Goal: Task Accomplishment & Management: Use online tool/utility

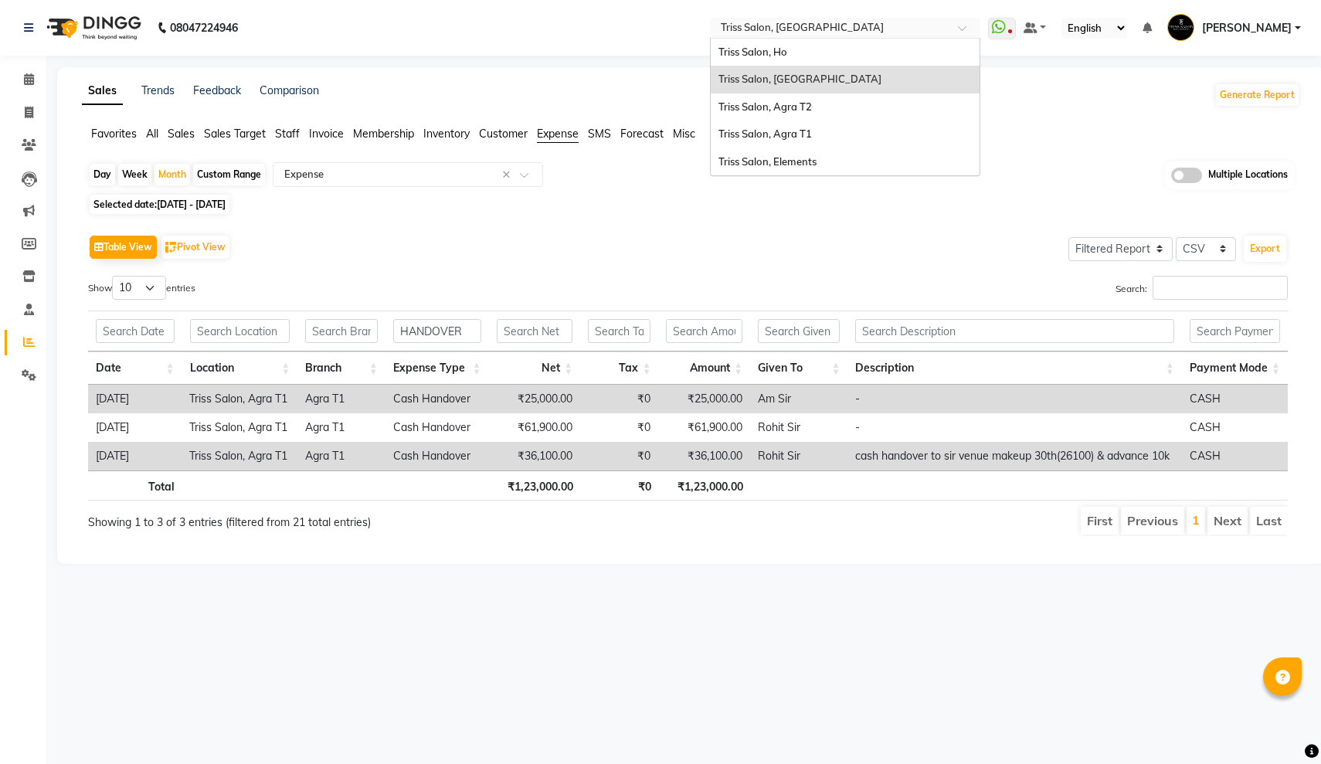
select select "filtered_report"
select select "csv"
click at [710, 18] on div "Select Location × Triss Salon, [GEOGRAPHIC_DATA]" at bounding box center [845, 28] width 270 height 21
click at [718, 26] on input "text" at bounding box center [830, 29] width 224 height 15
click at [711, 124] on div "Triss Salon, Agra T1" at bounding box center [845, 135] width 269 height 28
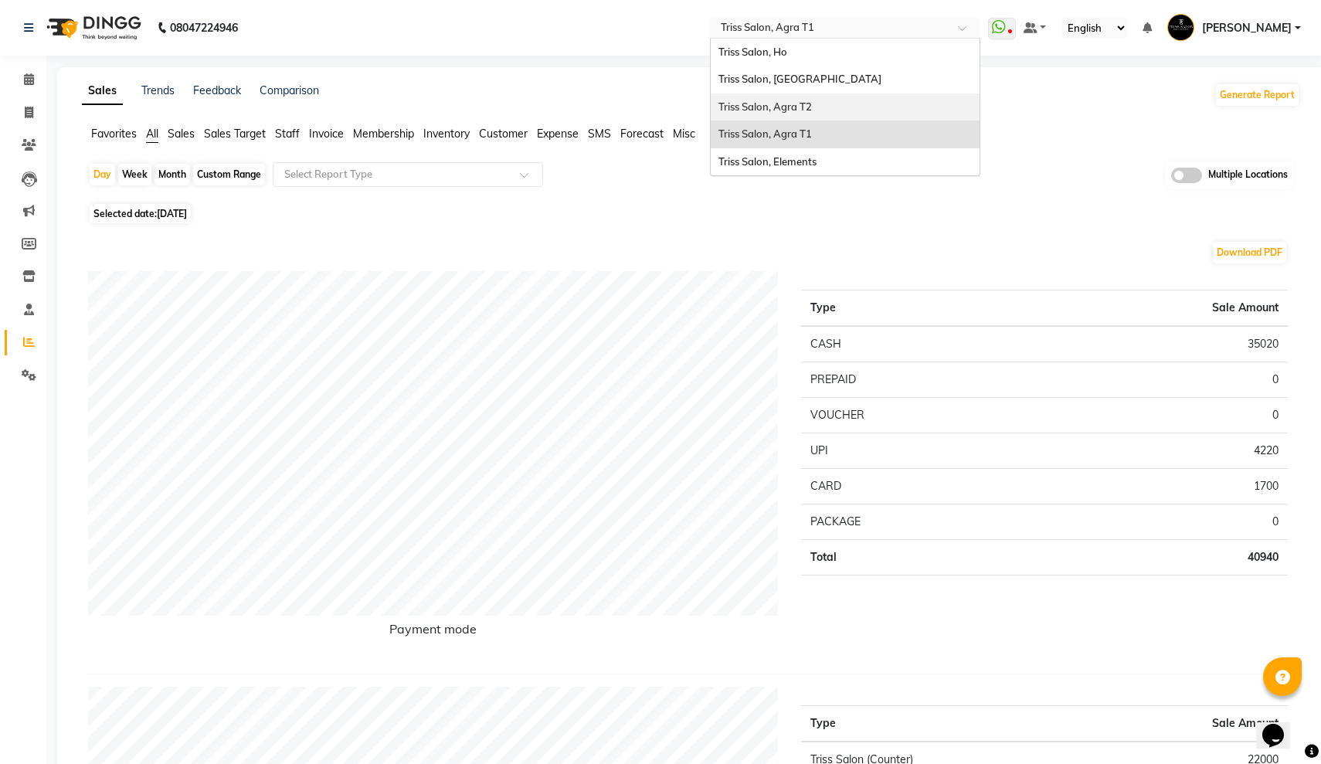
click at [711, 94] on div "Triss Salon, Agra T2" at bounding box center [845, 108] width 269 height 28
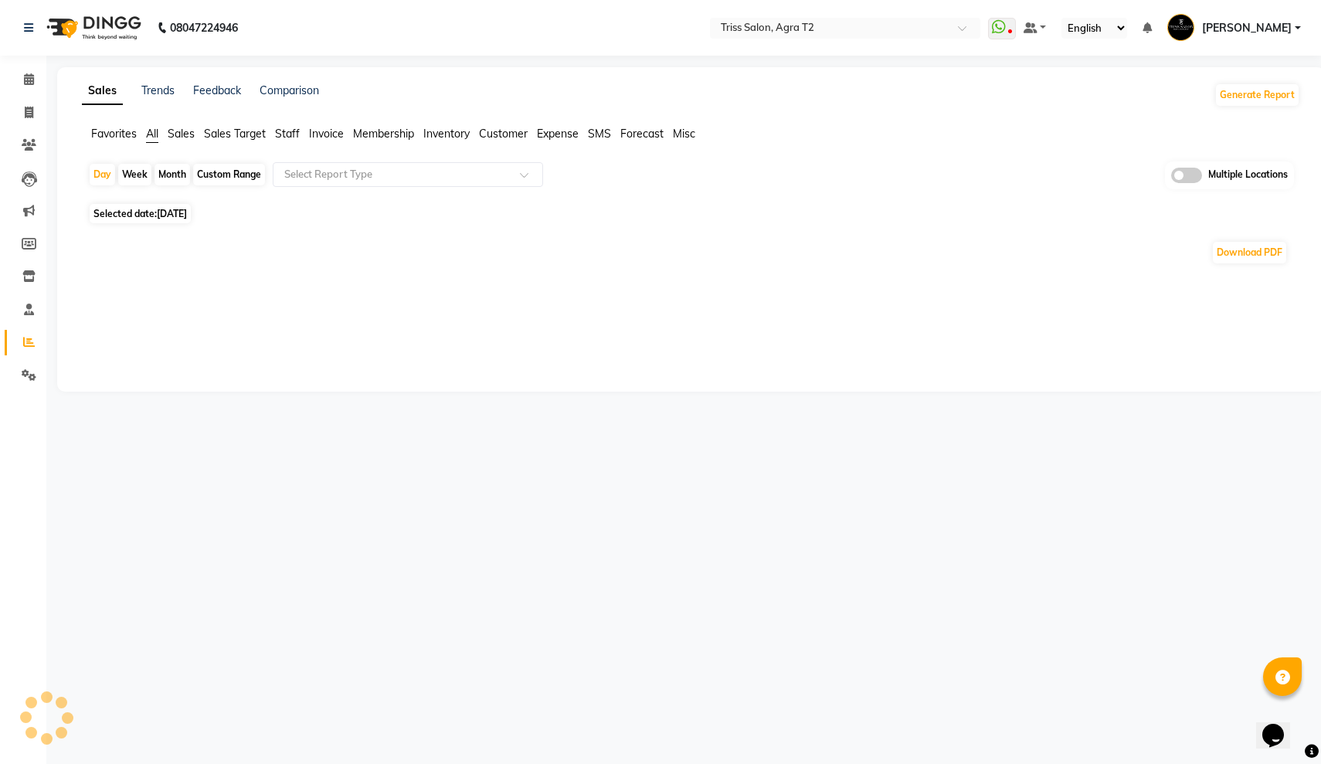
click at [155, 177] on div "Month" at bounding box center [173, 175] width 36 height 22
select select "9"
select select "2025"
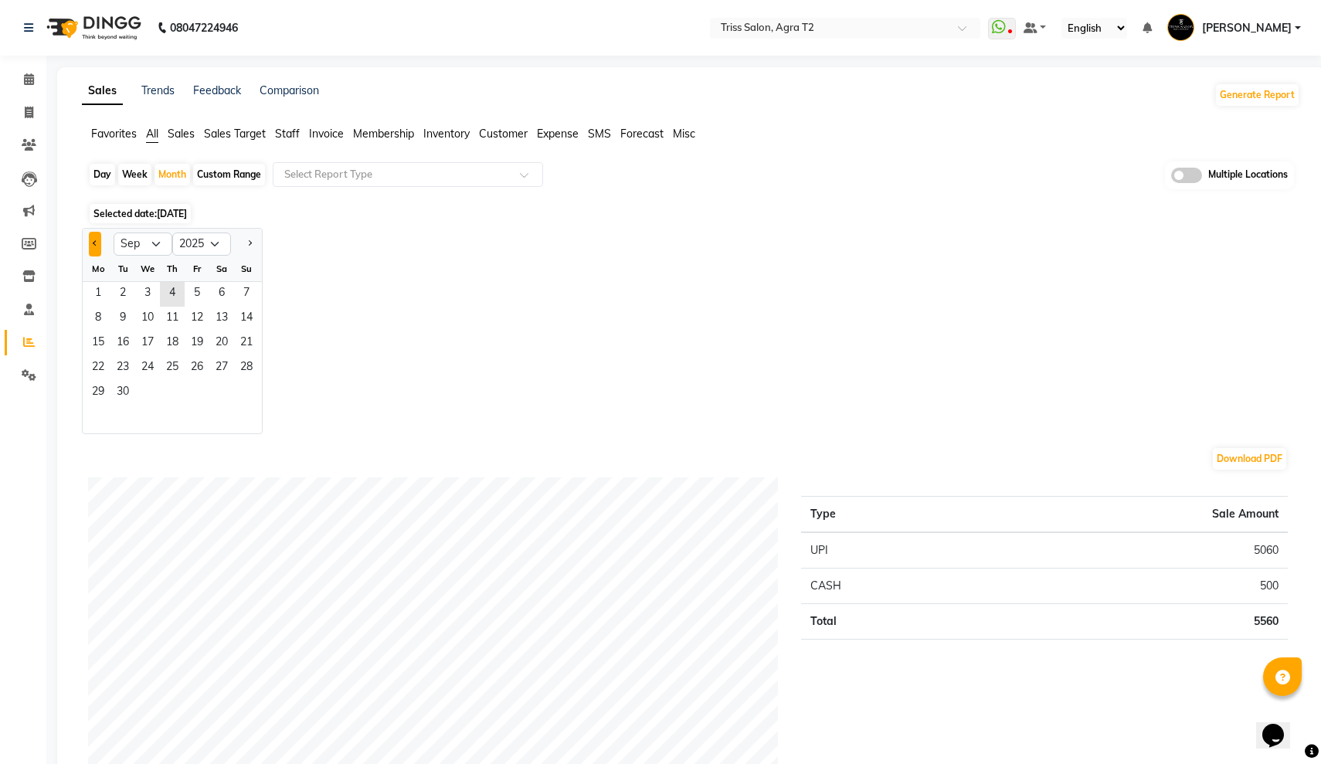
click at [93, 244] on span "Previous month" at bounding box center [95, 242] width 5 height 5
select select "8"
click at [202, 291] on span "1" at bounding box center [197, 294] width 25 height 25
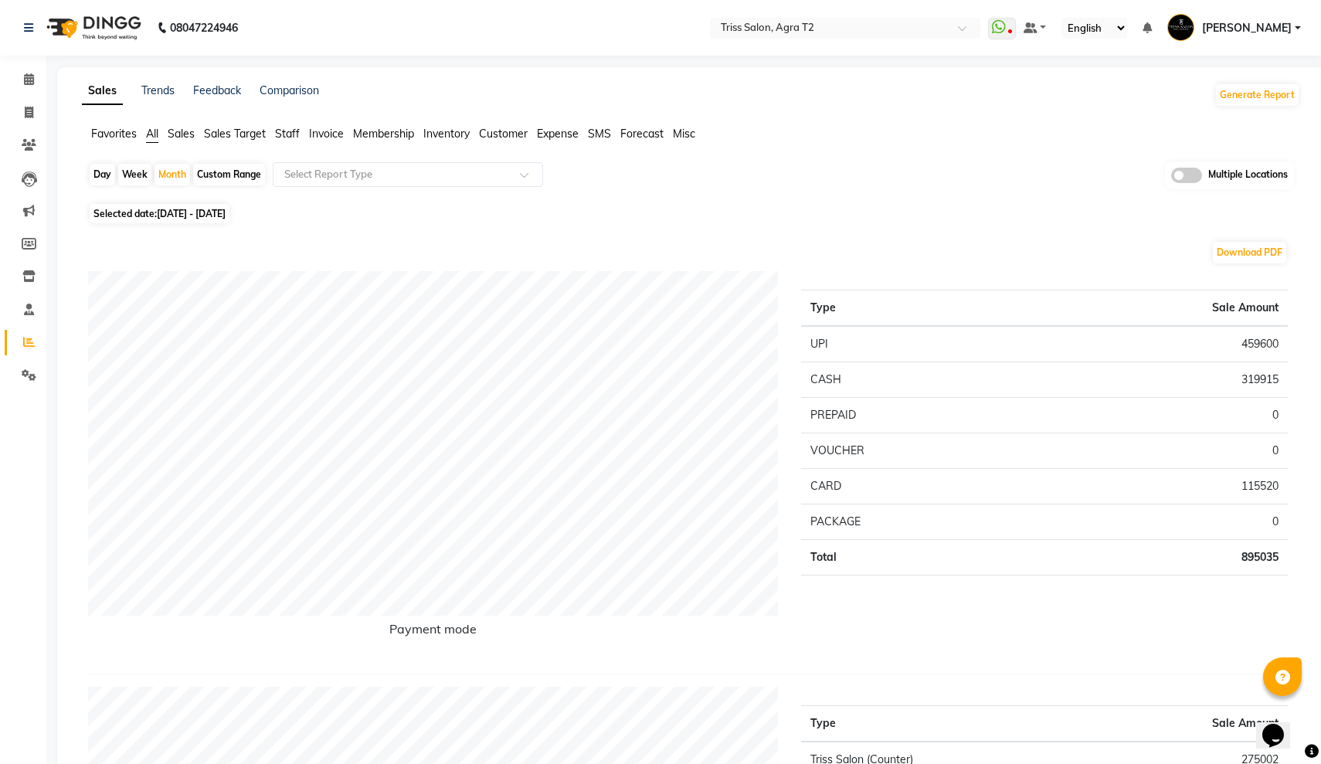
click at [552, 126] on li "Expense" at bounding box center [558, 134] width 42 height 16
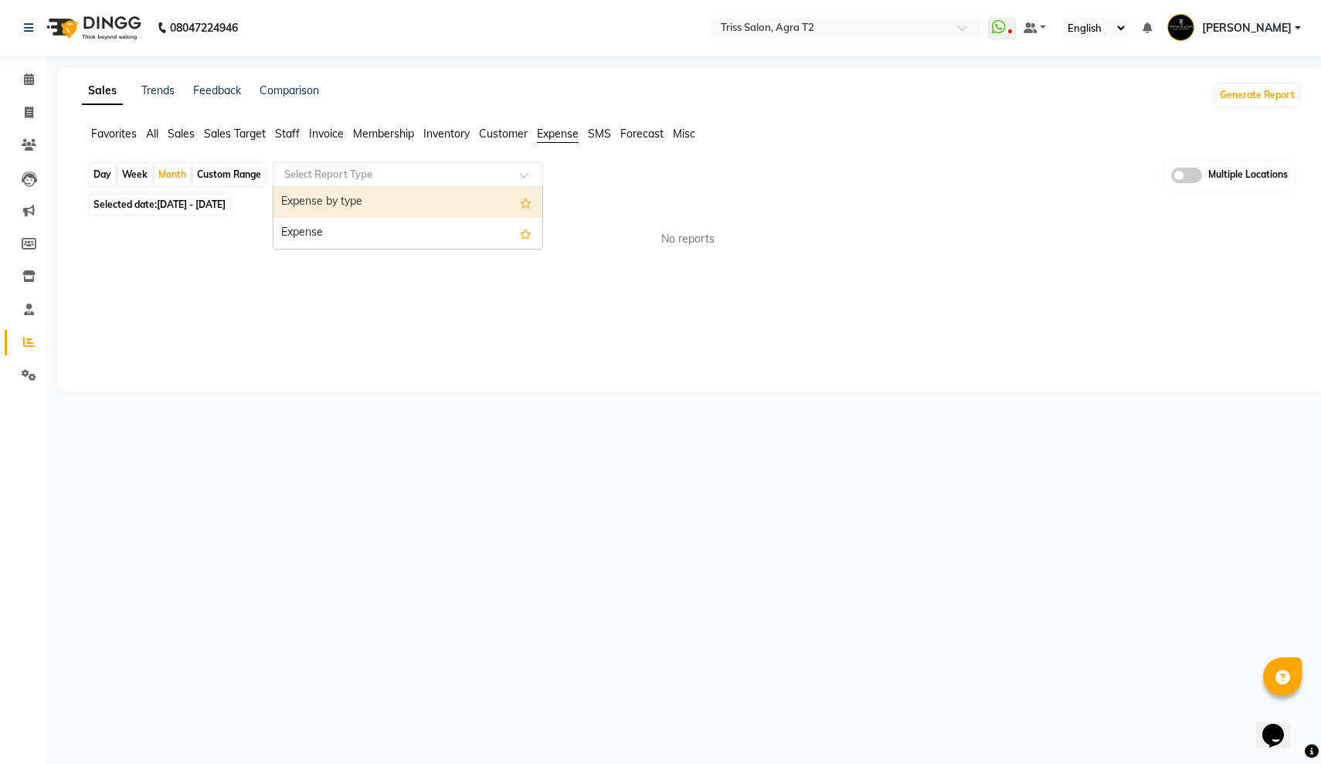
click at [424, 186] on ng-select "Select Report Type Expense by type Expense" at bounding box center [408, 174] width 270 height 25
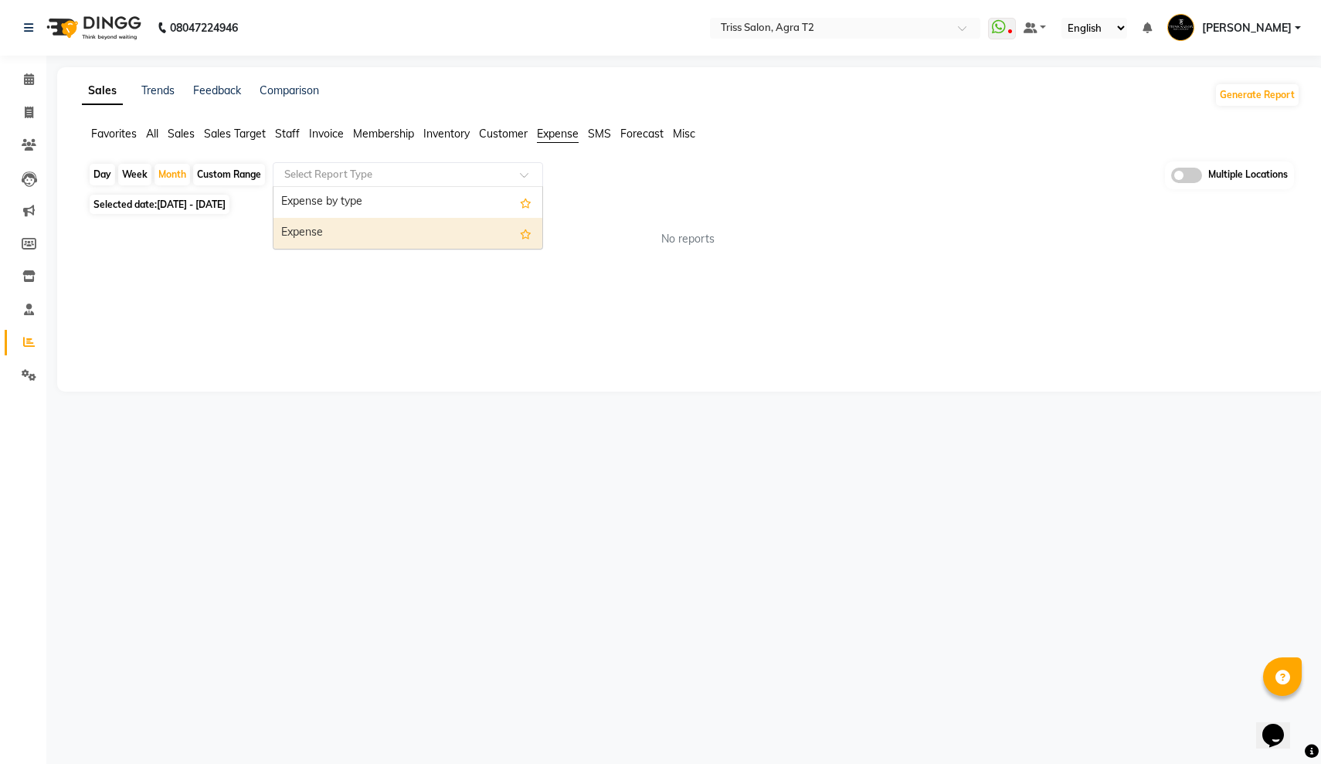
click at [412, 222] on div "Expense" at bounding box center [408, 233] width 269 height 31
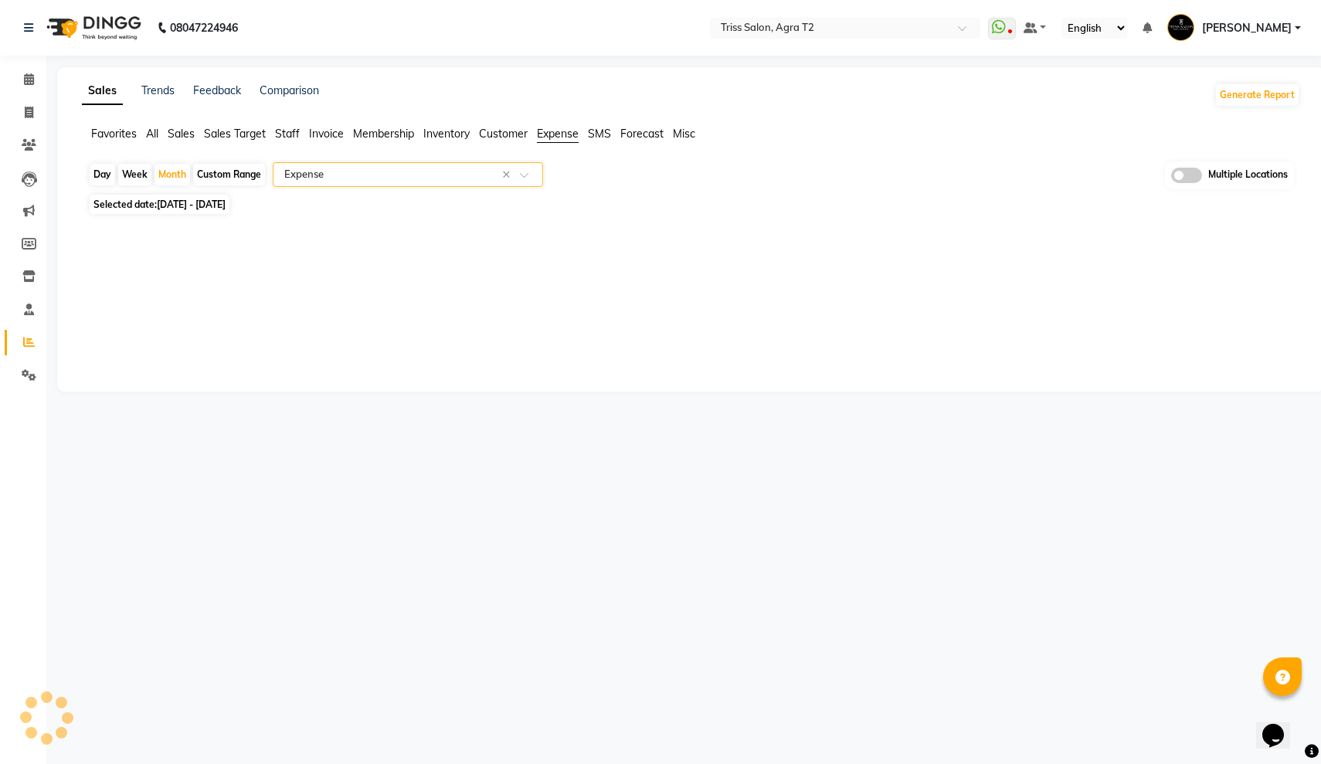
select select "full_report"
select select "csv"
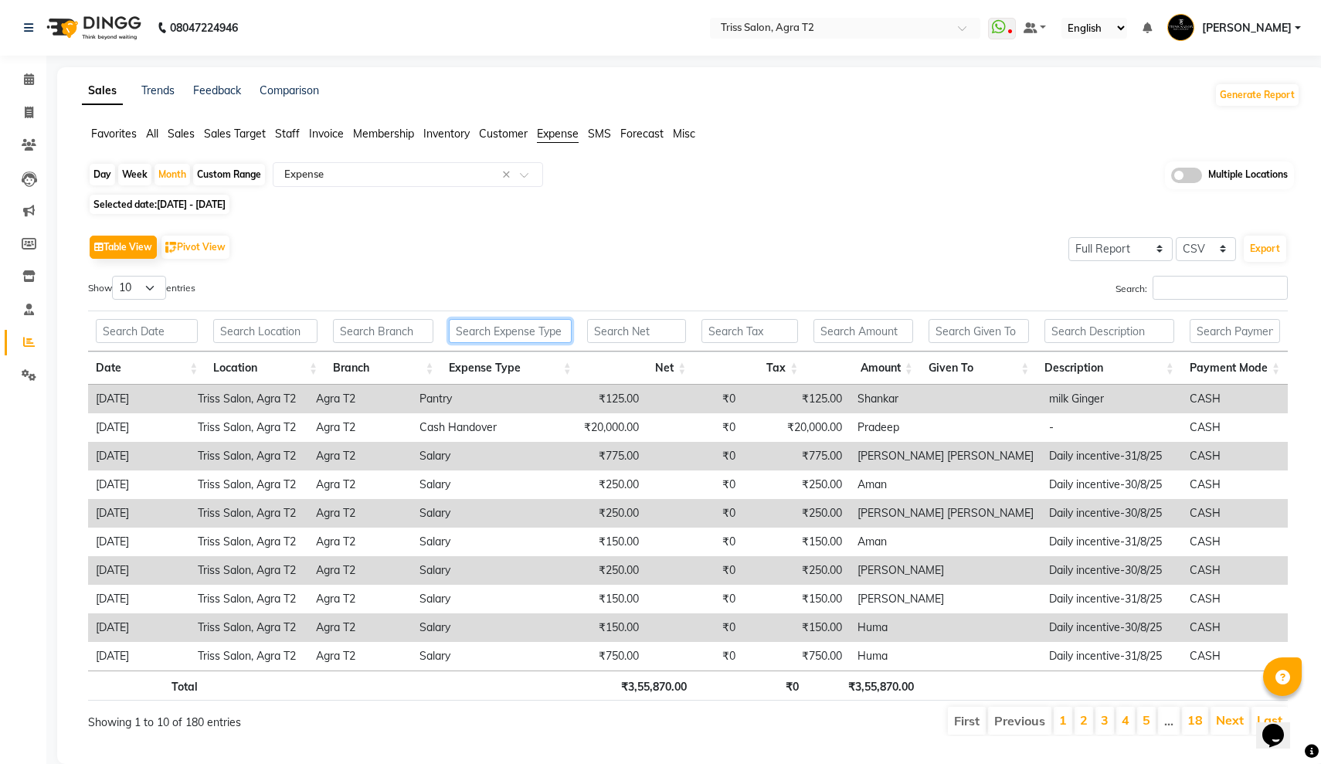
click at [495, 333] on input "text" at bounding box center [510, 331] width 122 height 24
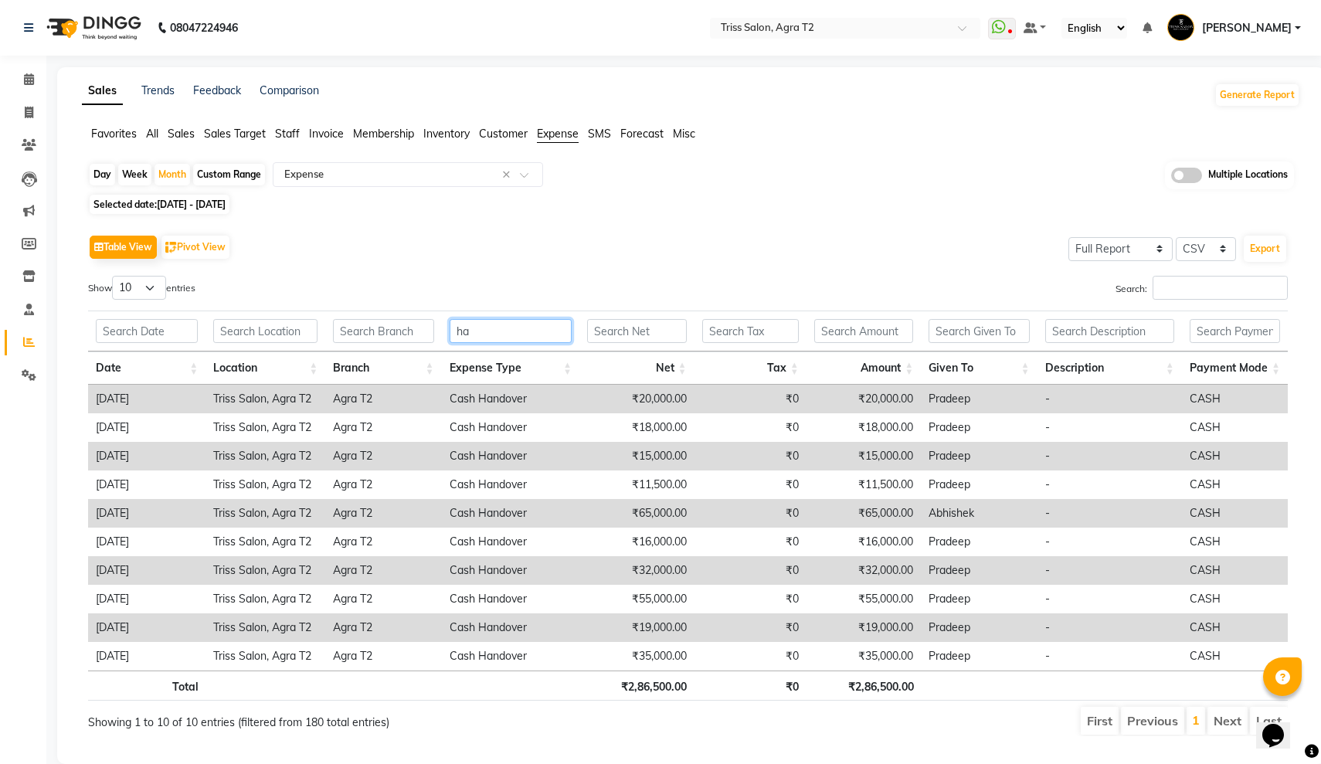
type input "h"
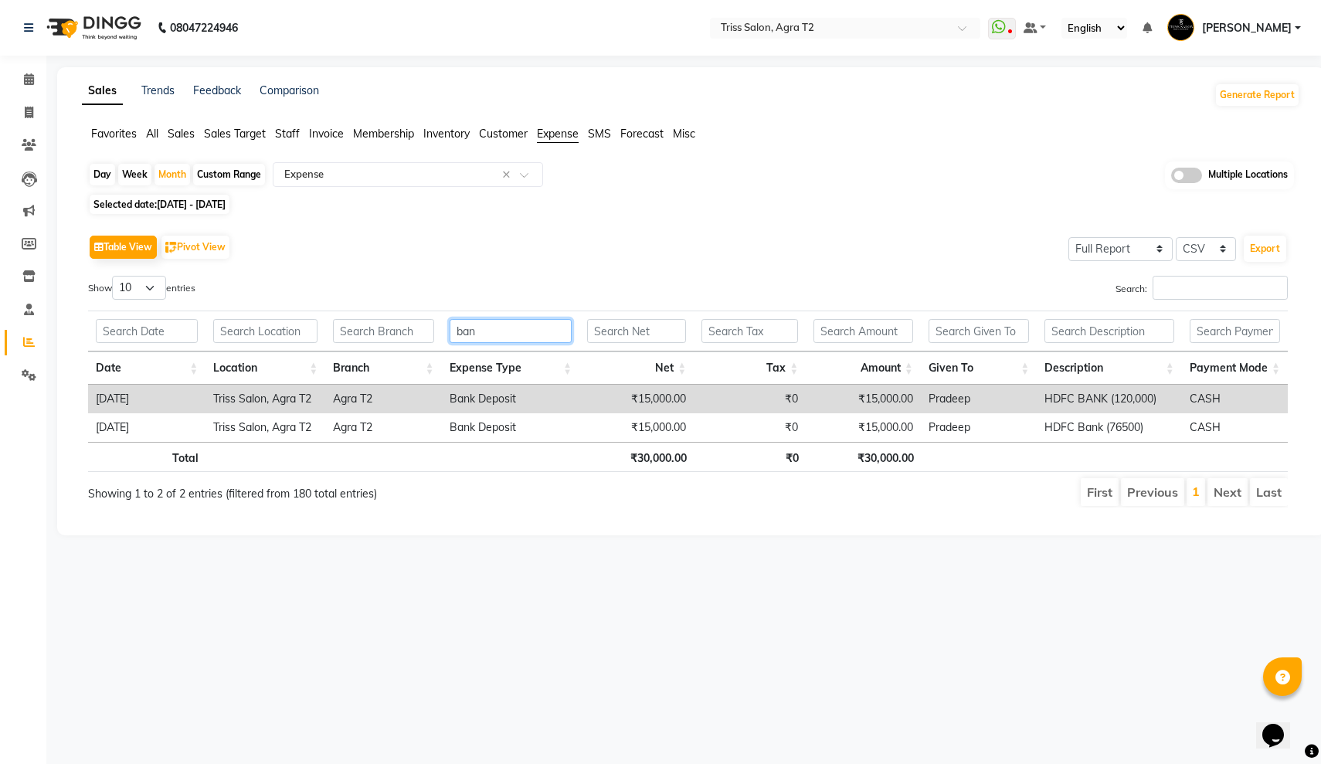
type input "bank"
